Goal: Find specific page/section: Find specific page/section

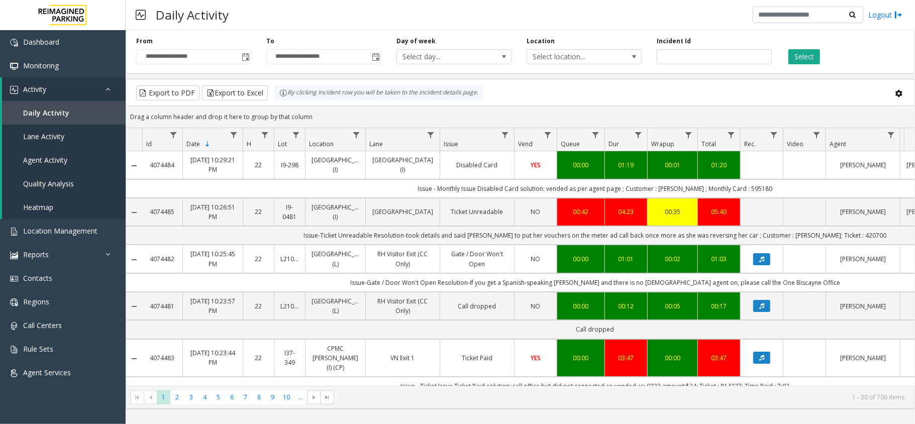
click at [734, 189] on td "Issue - Monthly Issue Disabled Card solution: vended as per agent page ; Custom…" at bounding box center [595, 188] width 906 height 19
click at [746, 189] on td "Issue - Monthly Issue Disabled Card solution: vended as per agent page ; Custom…" at bounding box center [595, 188] width 906 height 19
copy td "595180"
drag, startPoint x: 429, startPoint y: 187, endPoint x: 435, endPoint y: 187, distance: 6.5
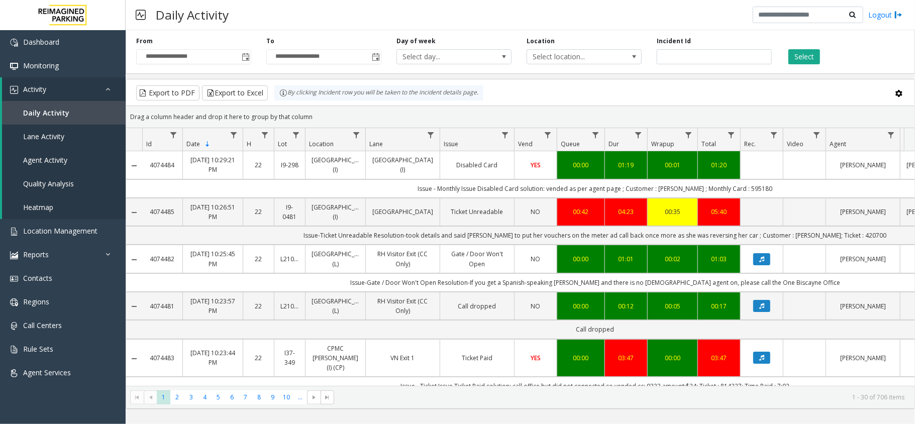
click at [435, 187] on td "Issue - Monthly Issue Disabled Card solution: vended as per agent page ; Custom…" at bounding box center [595, 188] width 906 height 19
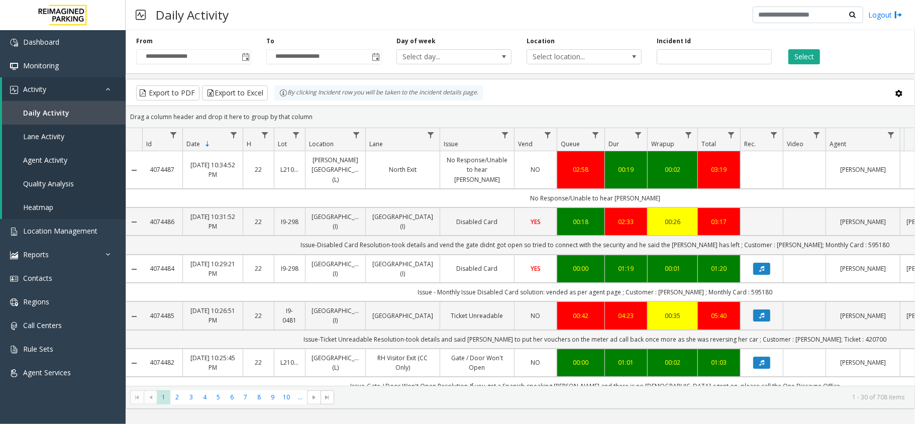
click at [800, 340] on td "Issue-Ticket Unreadable Resolution-took details and said parker to put her vouc…" at bounding box center [595, 339] width 906 height 19
copy td "Sonya"
click at [857, 349] on td "Issue-Ticket Unreadable Resolution-took details and said parker to put her vouc…" at bounding box center [595, 339] width 906 height 19
click at [849, 340] on td "Issue-Ticket Unreadable Resolution-took details and said parker to put her vouc…" at bounding box center [595, 339] width 906 height 19
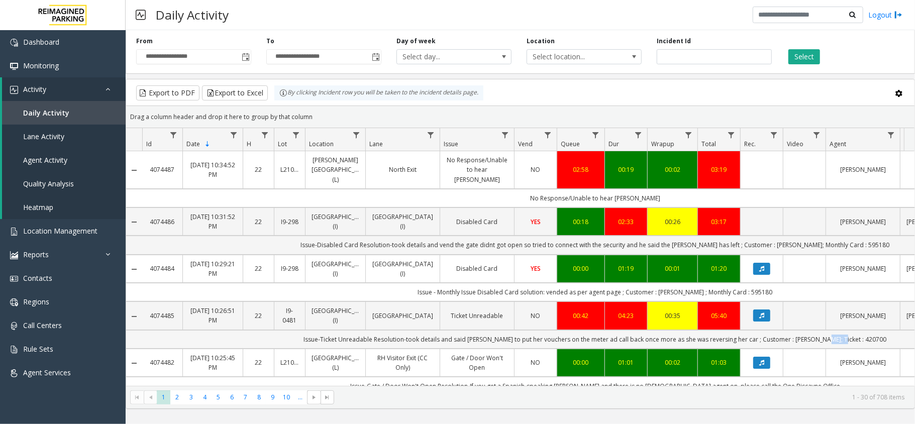
click at [849, 340] on td "Issue-Ticket Unreadable Resolution-took details and said parker to put her vouc…" at bounding box center [595, 339] width 906 height 19
copy td "420700"
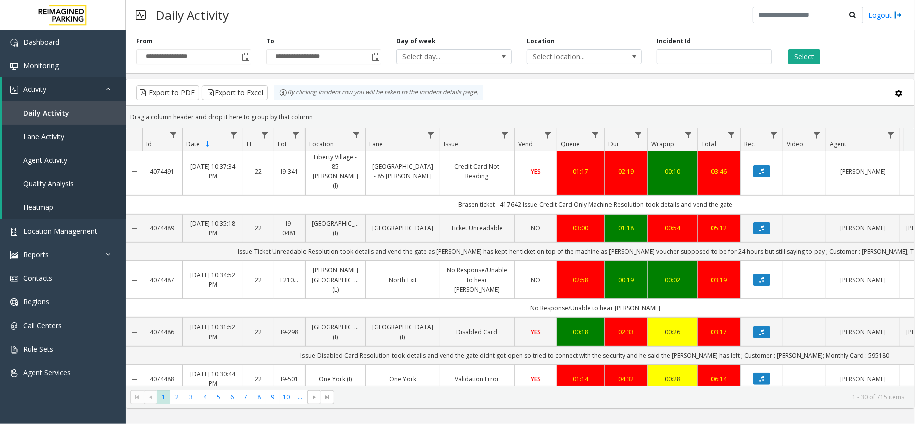
scroll to position [268, 0]
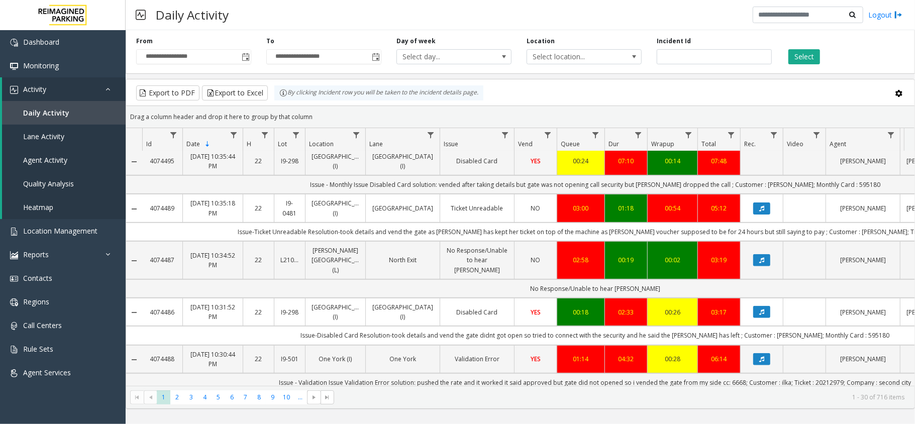
click at [784, 326] on td "Issue-Disabled Card Resolution-took details and vend the gate didnt got open so…" at bounding box center [595, 335] width 906 height 19
copy td "Adam"
click at [842, 326] on td "Issue-Disabled Card Resolution-took details and vend the gate didnt got open so…" at bounding box center [595, 335] width 906 height 19
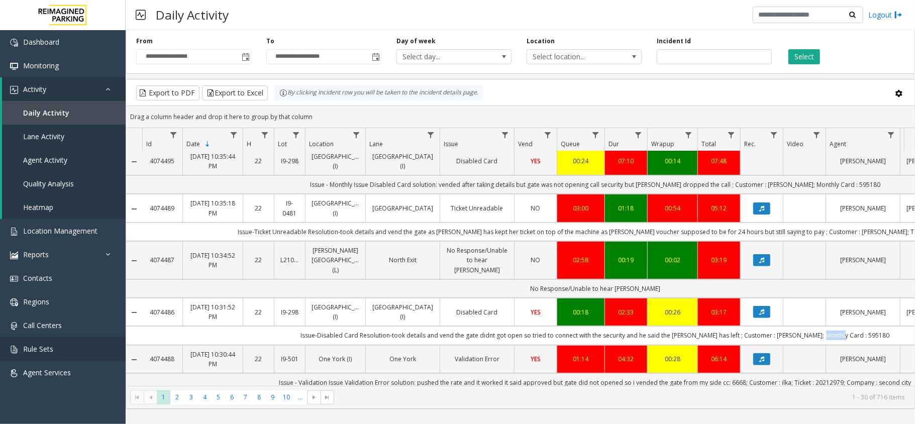
copy td "595180"
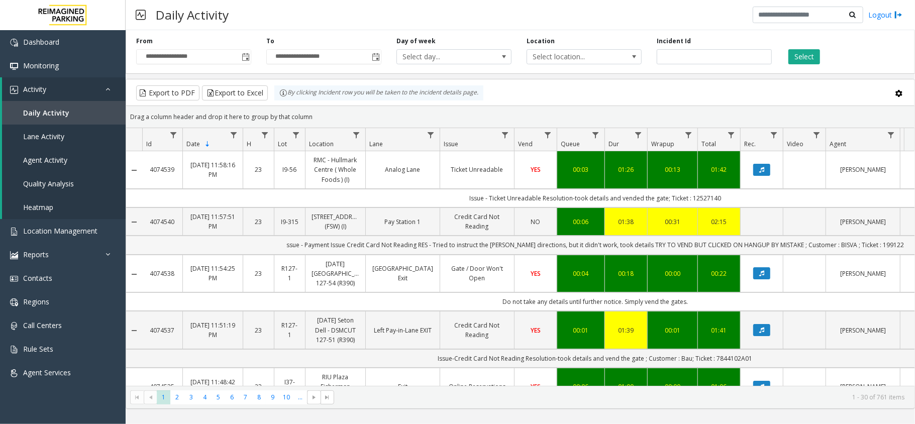
click at [834, 244] on td "ssue - Payment Issue Credit Card Not Reading RES - Tried to instruct the [PERSO…" at bounding box center [595, 245] width 906 height 19
copy td "BISVA"
click at [877, 244] on td "ssue - Payment Issue Credit Card Not Reading RES - Tried to instruct the [PERSO…" at bounding box center [595, 245] width 906 height 19
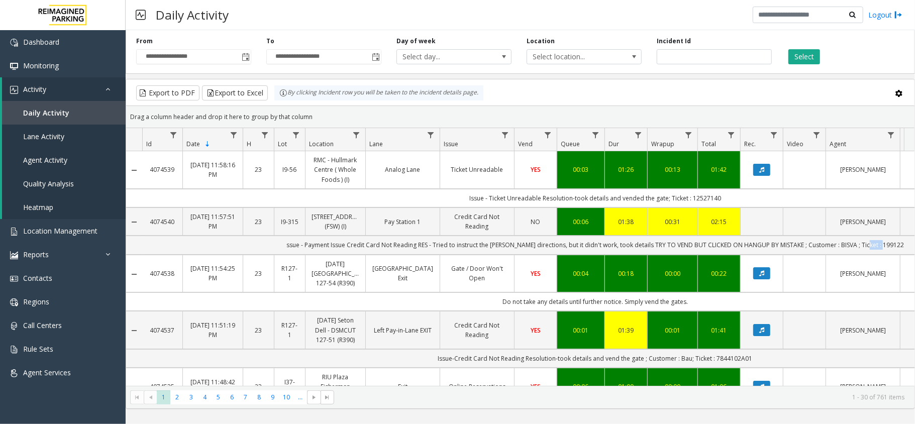
copy td "199122"
drag, startPoint x: 296, startPoint y: 246, endPoint x: 429, endPoint y: 254, distance: 132.9
click at [429, 254] on td "ssue - Payment Issue Credit Card Not Reading RES - Tried to instruct the [PERSO…" at bounding box center [595, 245] width 906 height 19
copy td "ssue - Payment Issue Credit Card Not Reading"
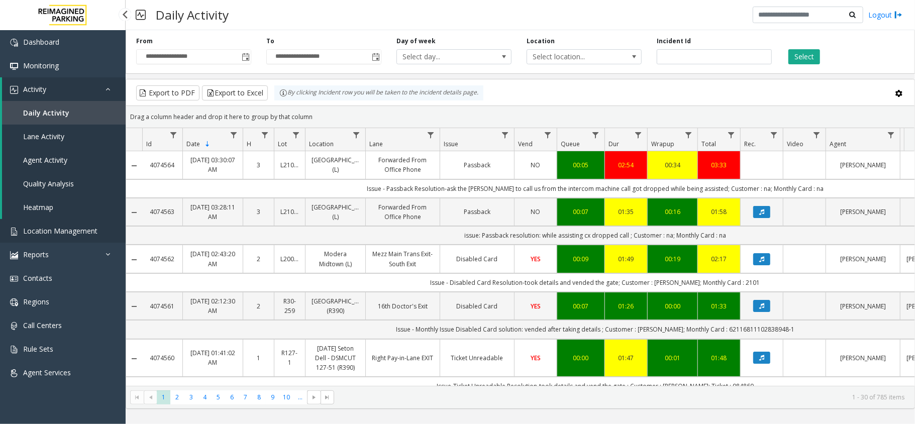
click at [48, 226] on span "Location Management" at bounding box center [60, 231] width 74 height 10
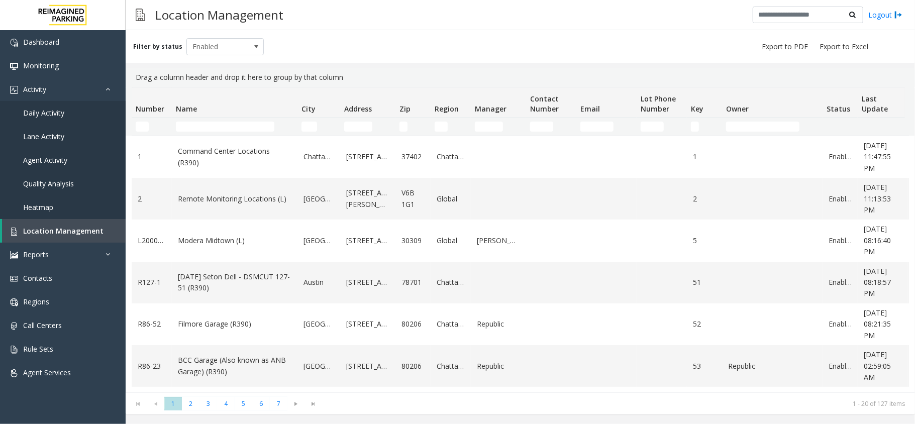
click at [203, 132] on td "Name Filter" at bounding box center [235, 127] width 126 height 18
click at [202, 131] on input "Name Filter" at bounding box center [225, 127] width 98 height 10
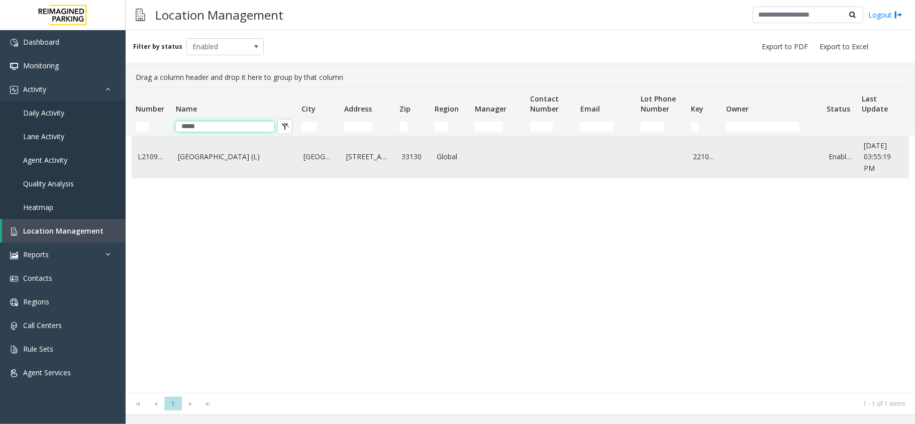
type input "*****"
click at [199, 149] on td "[GEOGRAPHIC_DATA] (L)" at bounding box center [235, 157] width 126 height 42
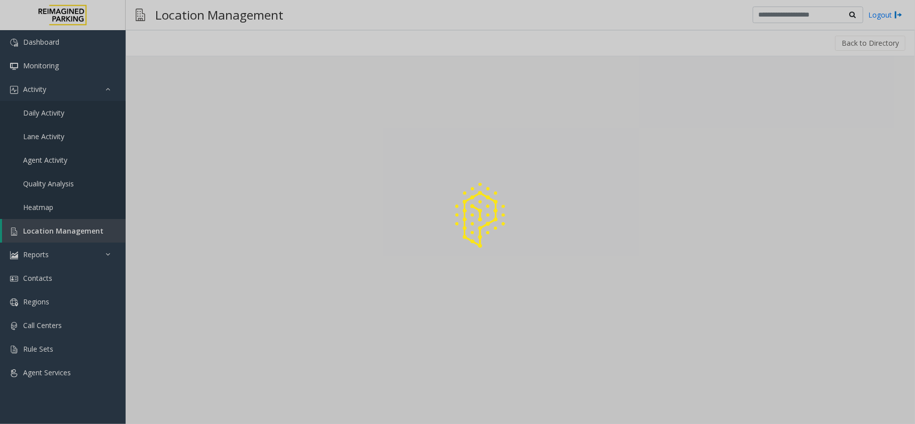
click at [194, 156] on div at bounding box center [457, 212] width 915 height 424
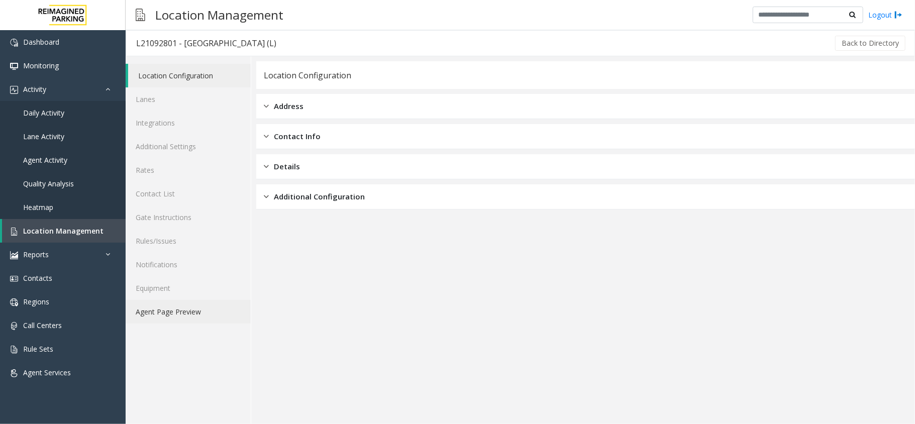
click at [184, 304] on link "Agent Page Preview" at bounding box center [188, 312] width 125 height 24
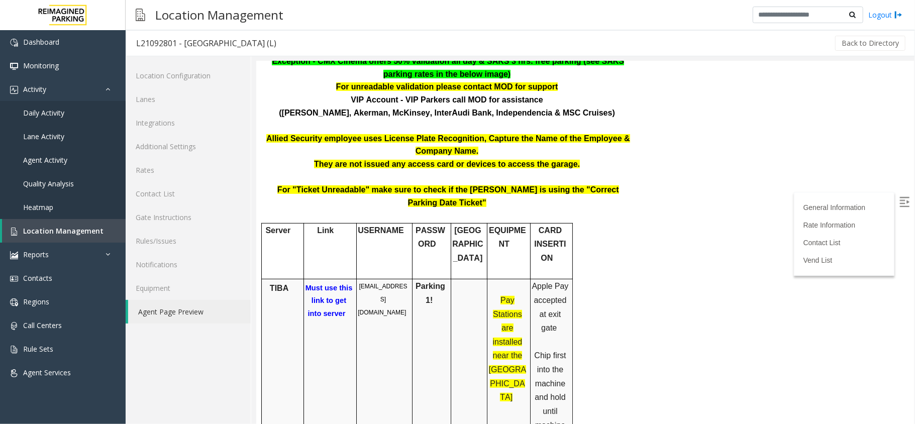
scroll to position [268, 0]
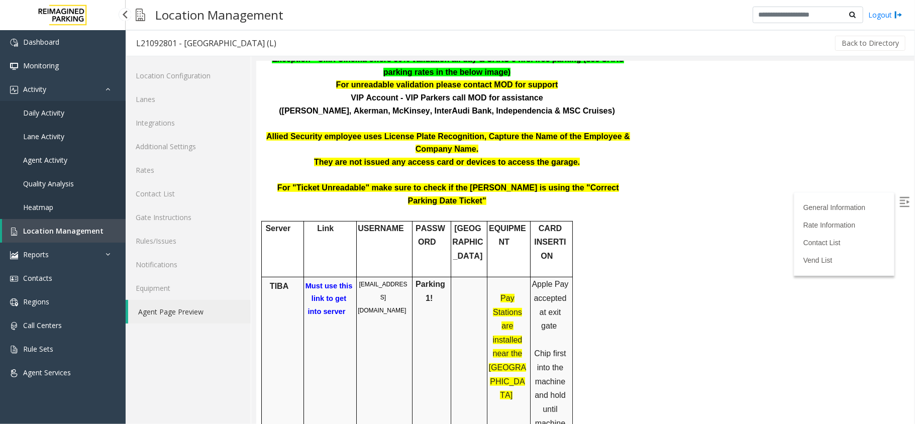
click at [55, 111] on span "Daily Activity" at bounding box center [43, 113] width 41 height 10
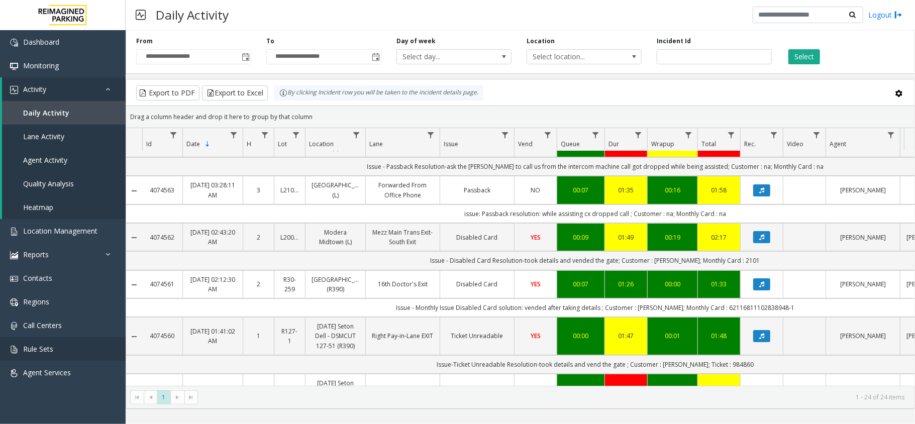
scroll to position [134, 0]
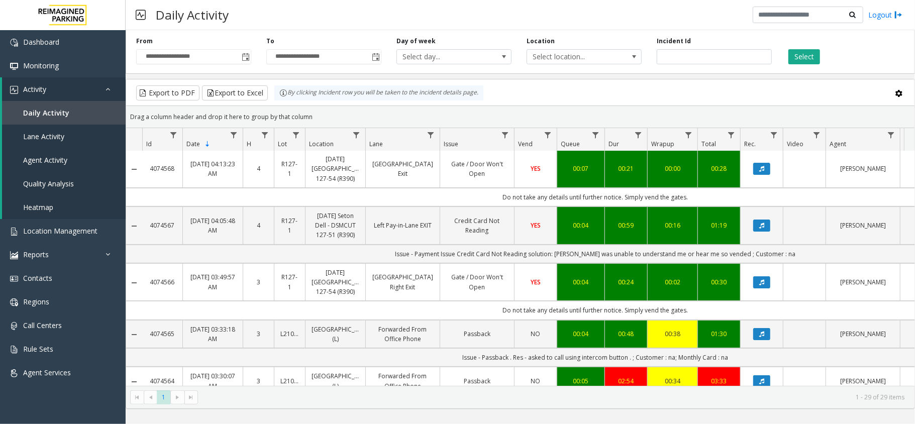
click at [339, 11] on div "Daily Activity Logout" at bounding box center [520, 15] width 789 height 30
